Goal: Obtain resource: Download file/media

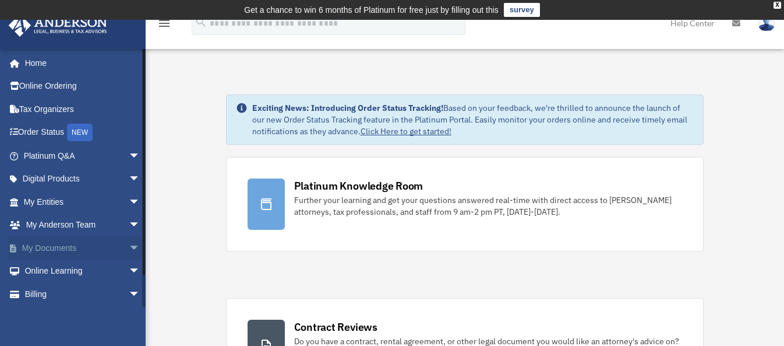
click at [54, 247] on link "My Documents arrow_drop_down" at bounding box center [83, 247] width 150 height 23
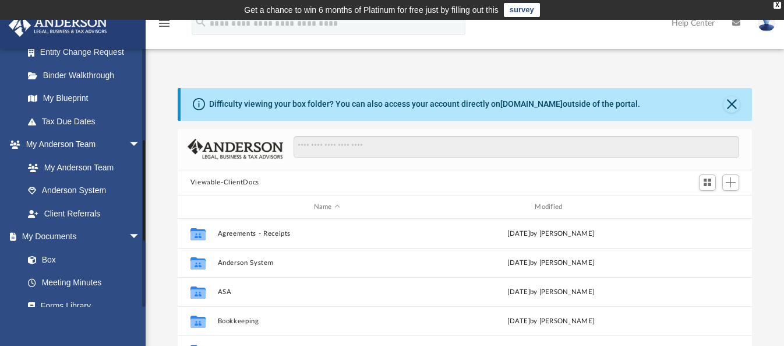
scroll to position [291, 0]
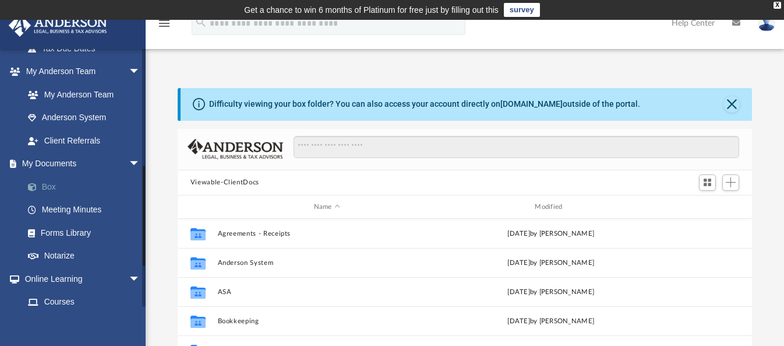
click at [50, 185] on link "Box" at bounding box center [87, 186] width 142 height 23
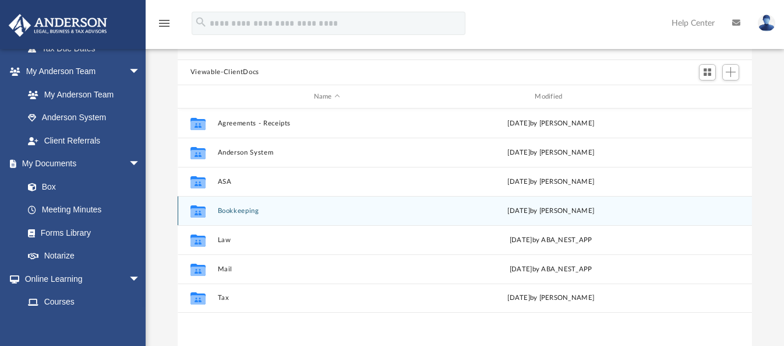
scroll to position [146, 0]
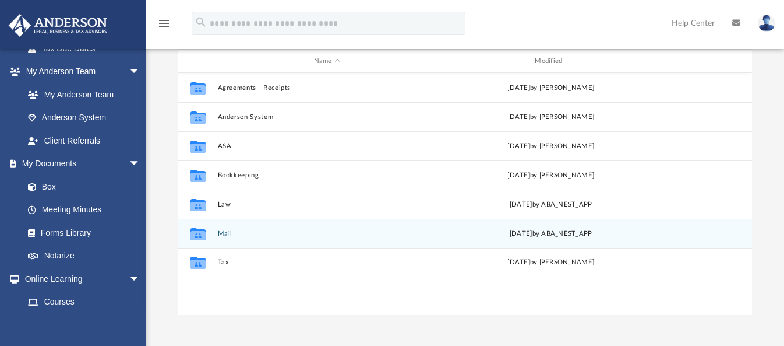
click at [220, 232] on button "Mail" at bounding box center [326, 234] width 219 height 8
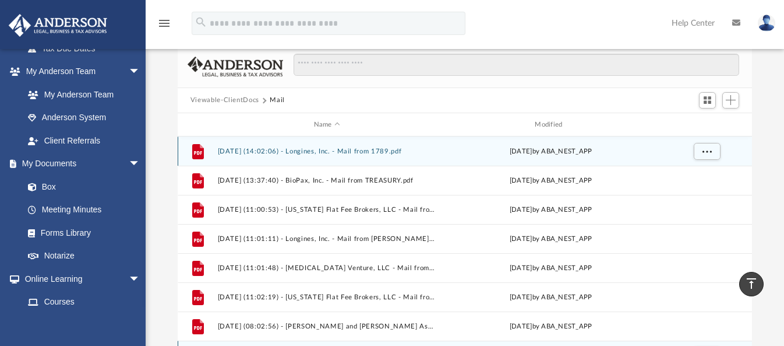
scroll to position [73, 0]
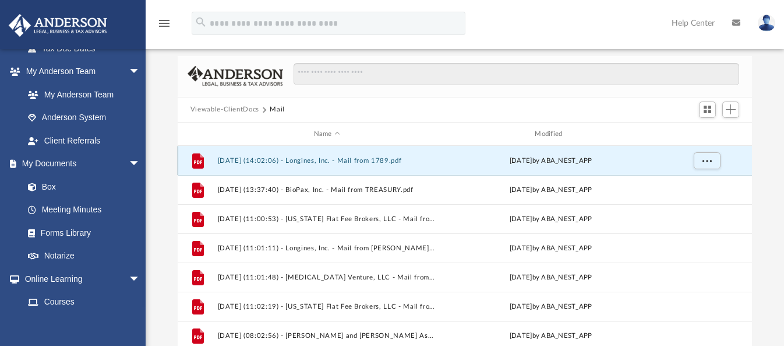
click at [385, 160] on button "[DATE] (14:02:06) - Longines, Inc. - Mail from 1789.pdf" at bounding box center [326, 161] width 219 height 8
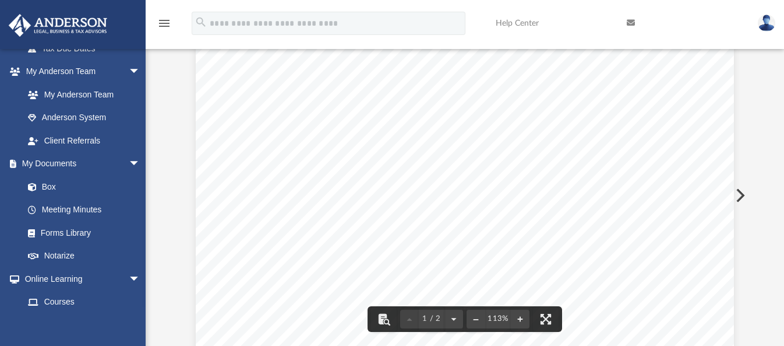
scroll to position [0, 0]
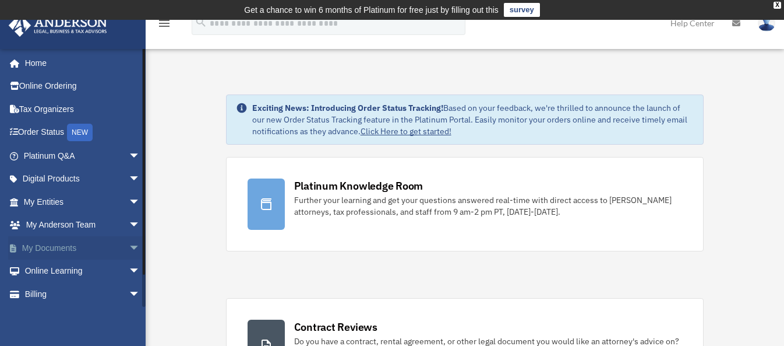
click at [67, 245] on link "My Documents arrow_drop_down" at bounding box center [83, 247] width 150 height 23
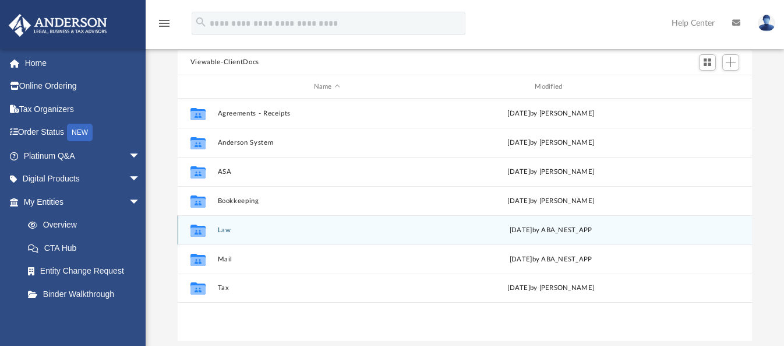
scroll to position [146, 0]
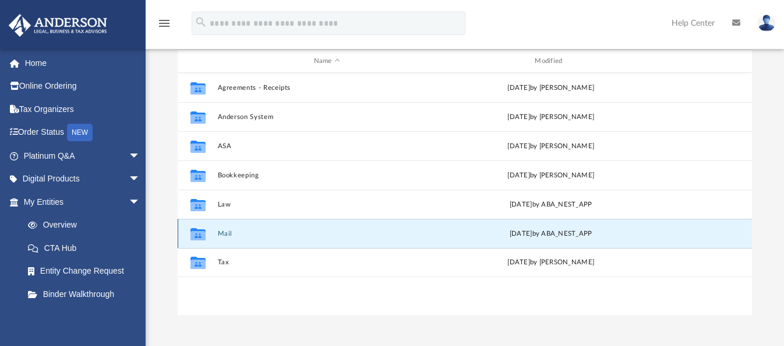
click at [223, 234] on button "Mail" at bounding box center [326, 234] width 219 height 8
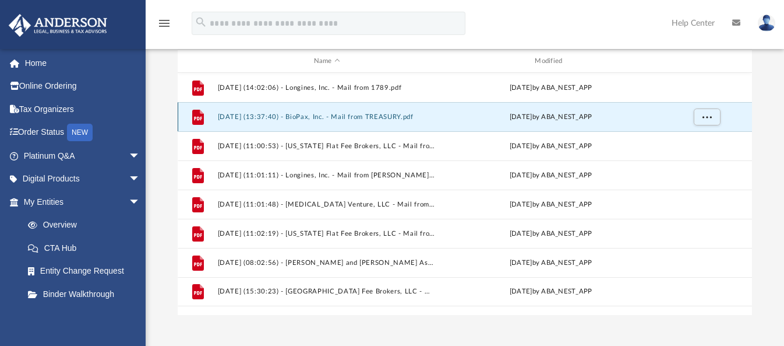
click at [409, 115] on button "[DATE] (13:37:40) - BioPax, Inc. - Mail from TREASURY.pdf" at bounding box center [326, 117] width 219 height 8
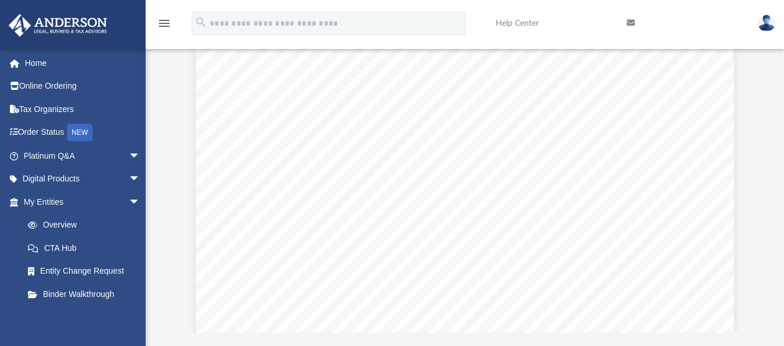
scroll to position [0, 0]
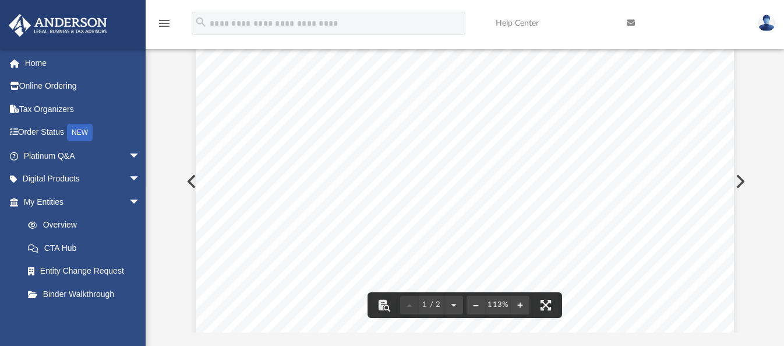
click at [188, 181] on button "Preview" at bounding box center [191, 181] width 26 height 33
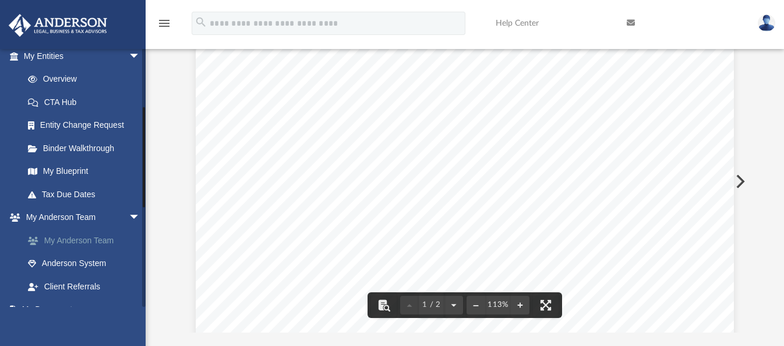
scroll to position [219, 0]
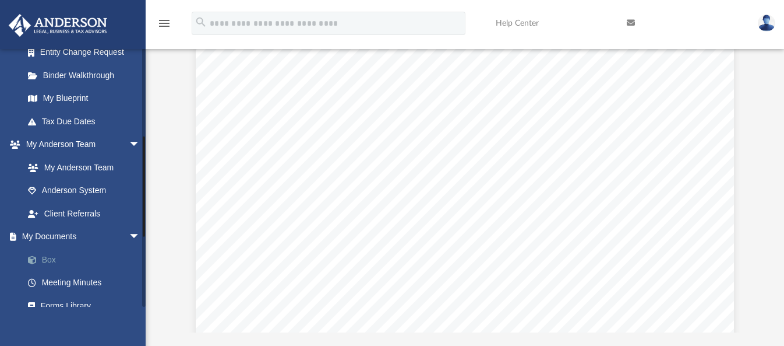
click at [51, 255] on link "Box" at bounding box center [87, 259] width 142 height 23
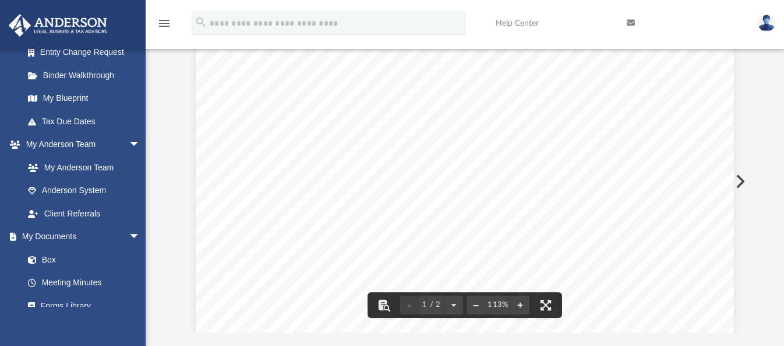
scroll to position [146, 0]
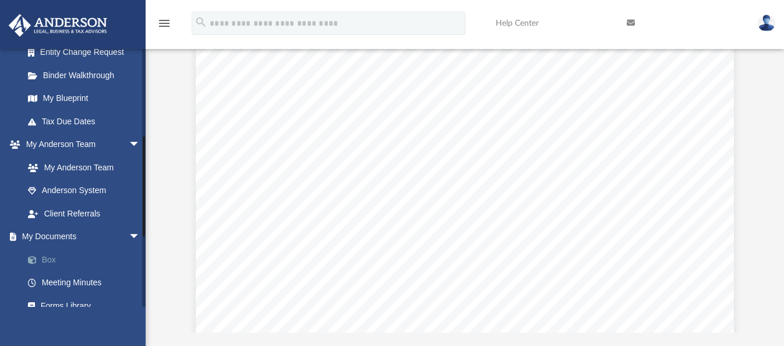
click at [47, 259] on link "Box" at bounding box center [87, 259] width 142 height 23
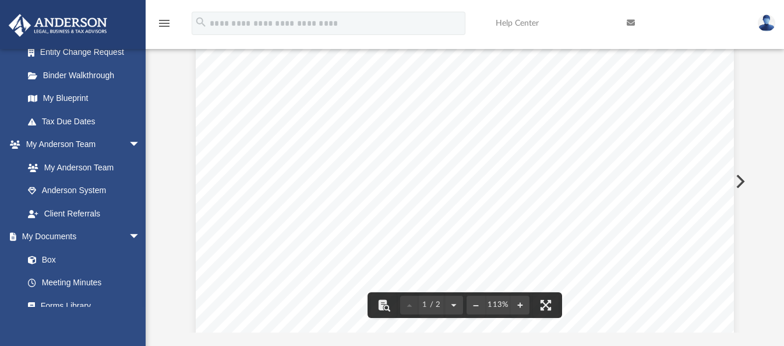
scroll to position [0, 0]
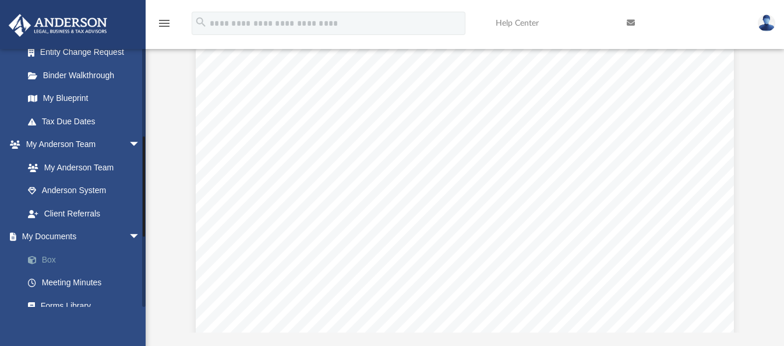
click at [60, 259] on link "Box" at bounding box center [87, 259] width 142 height 23
click at [47, 256] on link "Box" at bounding box center [87, 259] width 142 height 23
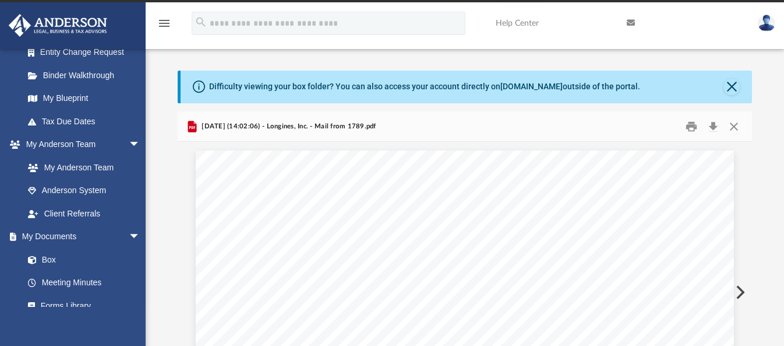
scroll to position [73, 0]
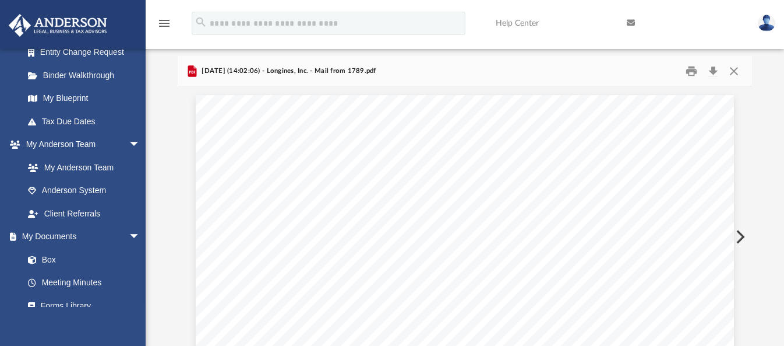
click at [745, 239] on button "Preview" at bounding box center [740, 236] width 26 height 33
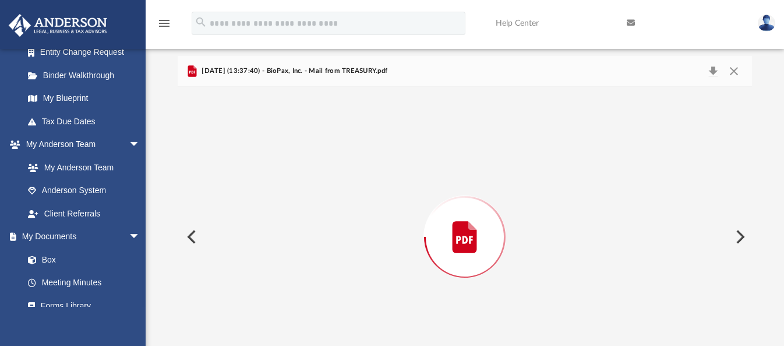
scroll to position [114, 0]
